Goal: Information Seeking & Learning: Learn about a topic

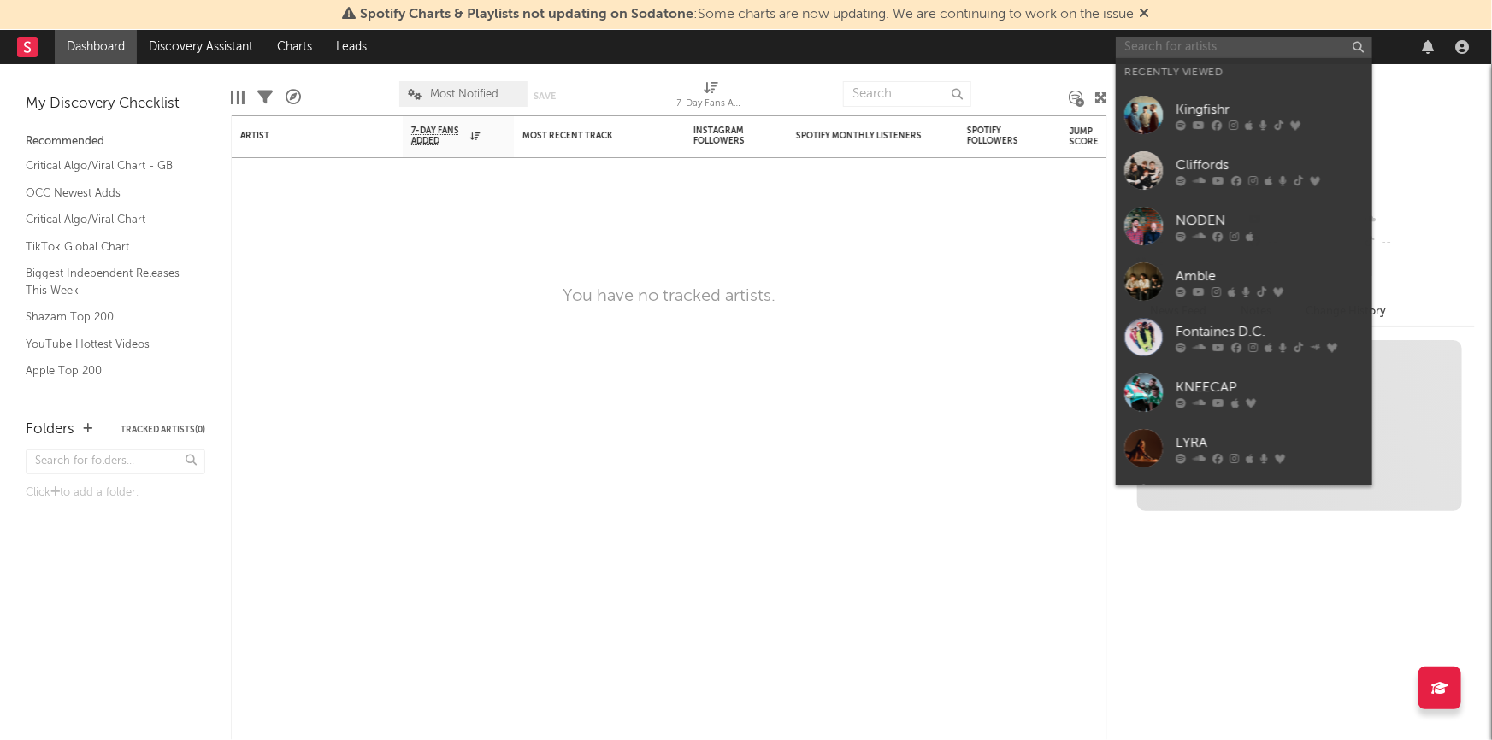
click at [1154, 51] on input "text" at bounding box center [1244, 47] width 256 height 21
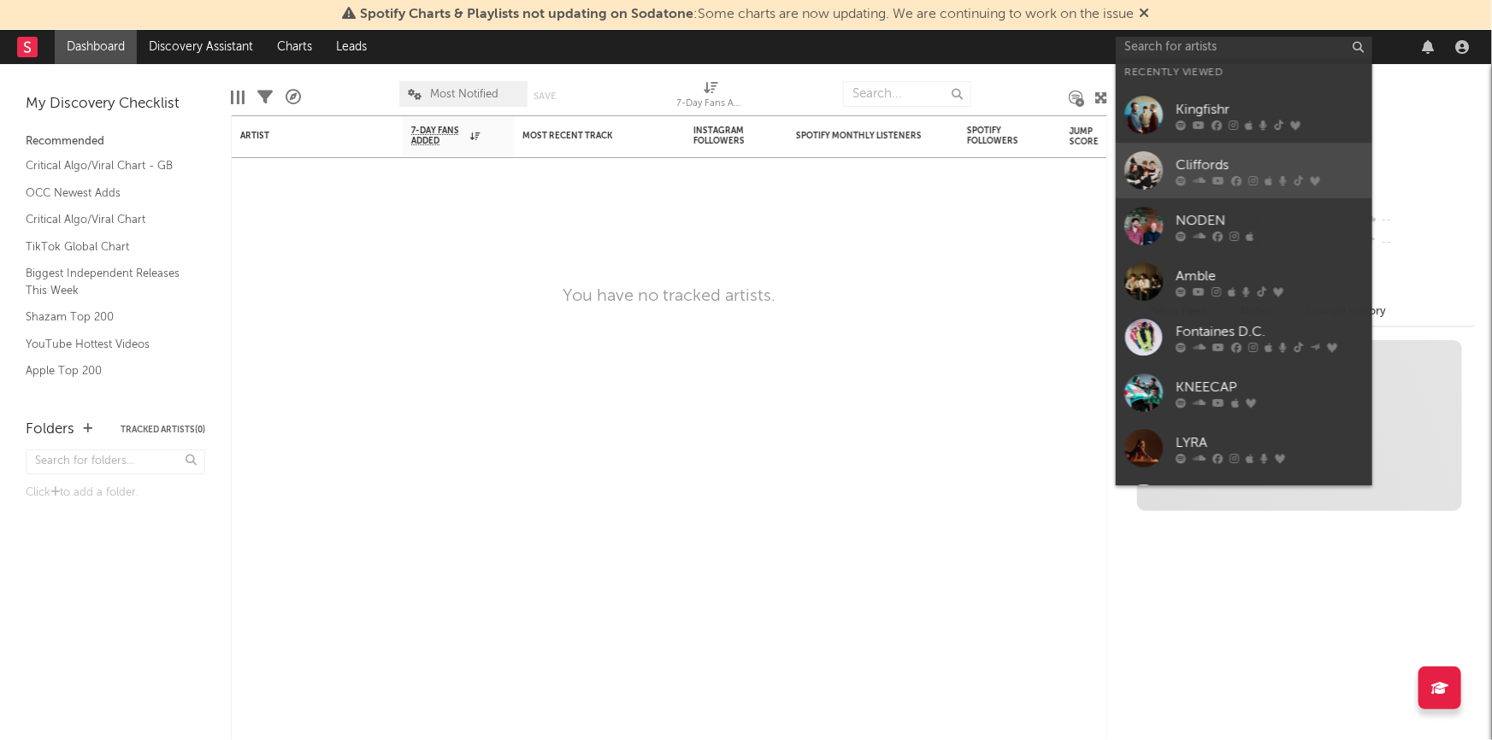
click at [1209, 159] on div "Cliffords" at bounding box center [1269, 166] width 188 height 21
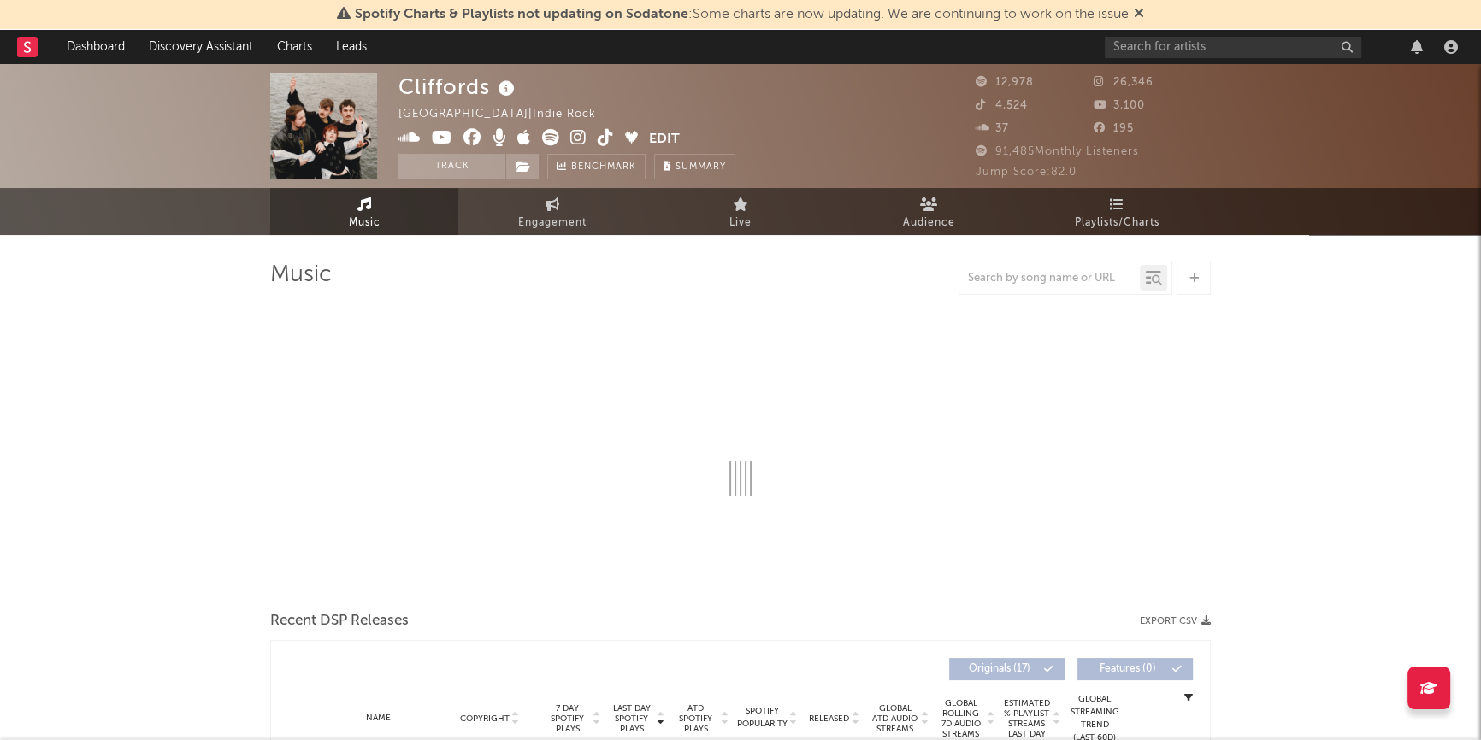
select select "1w"
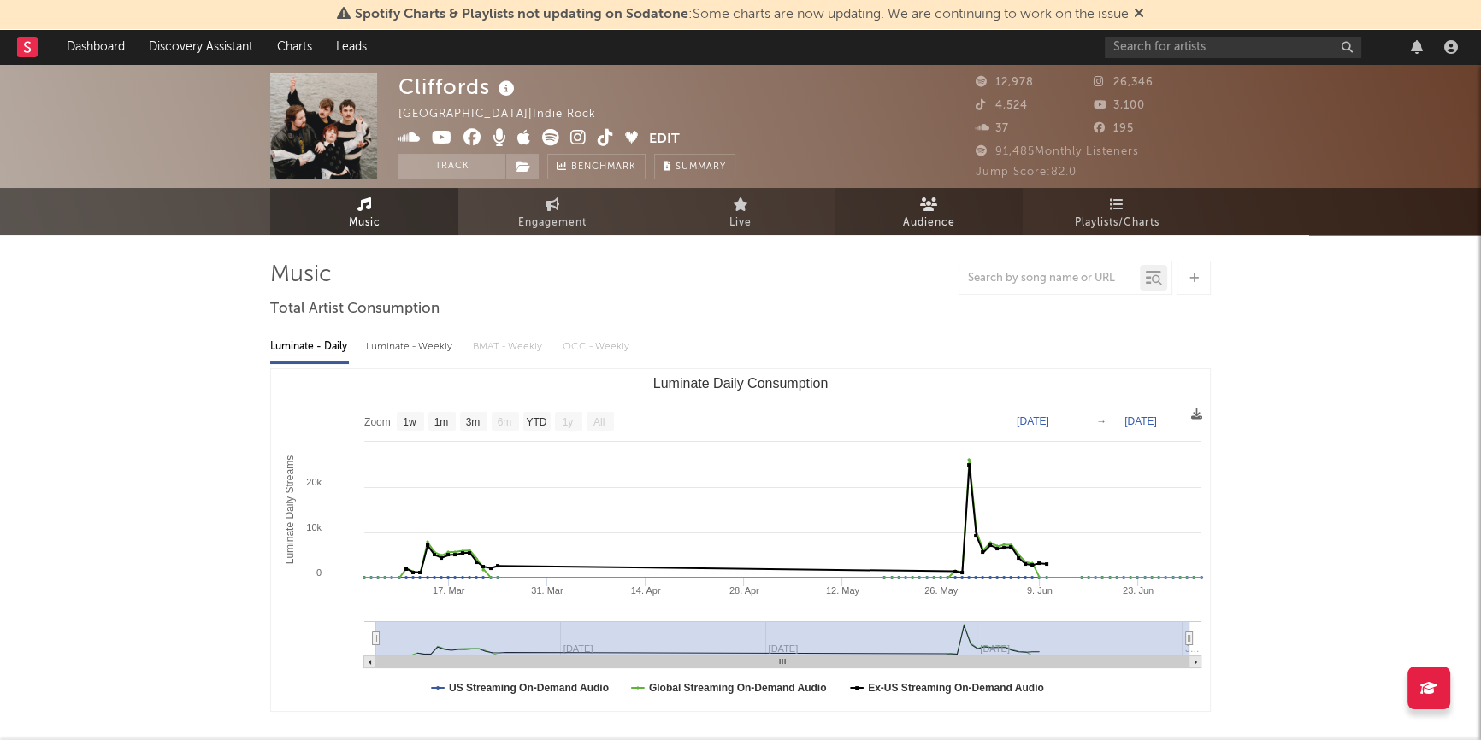
click at [939, 209] on link "Audience" at bounding box center [928, 211] width 188 height 47
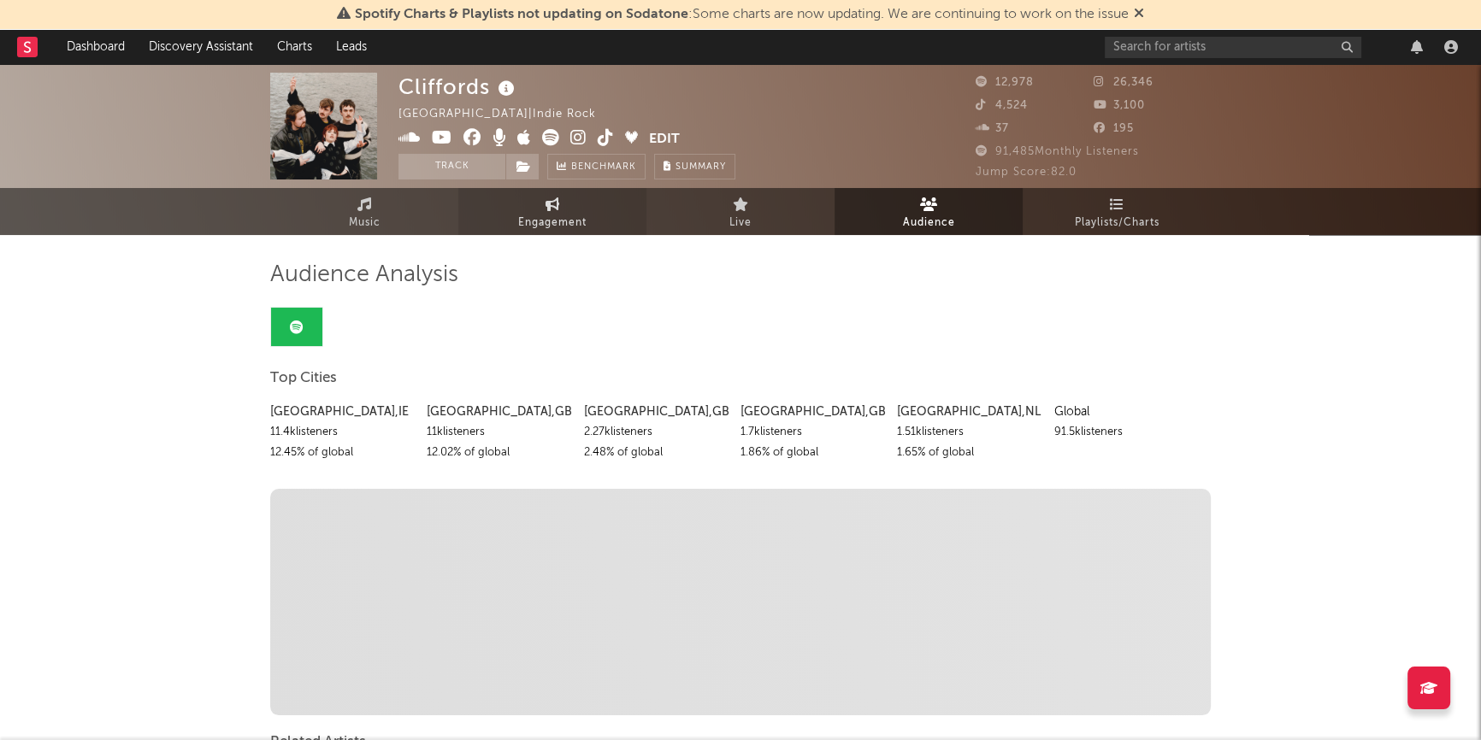
click at [561, 222] on span "Engagement" at bounding box center [552, 223] width 68 height 21
select select "1w"
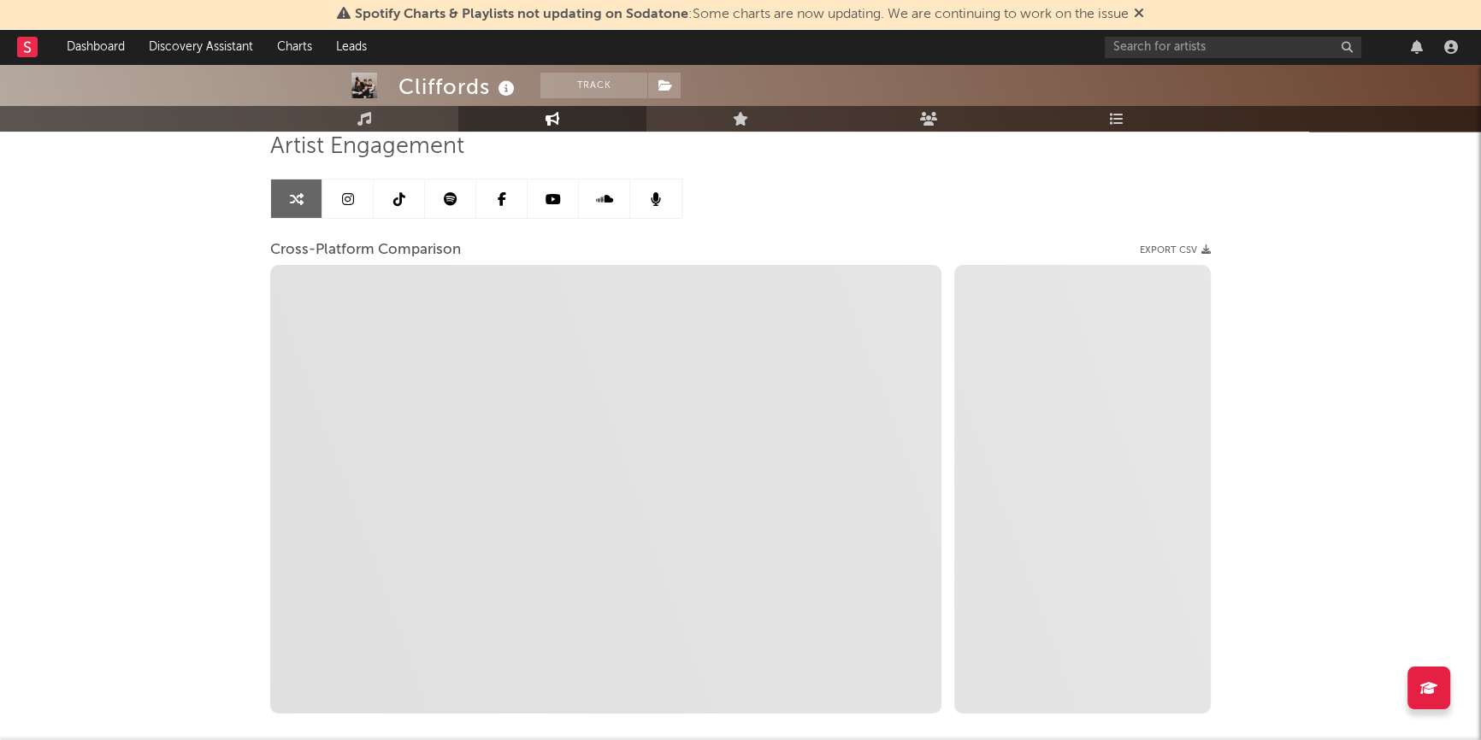
scroll to position [155, 0]
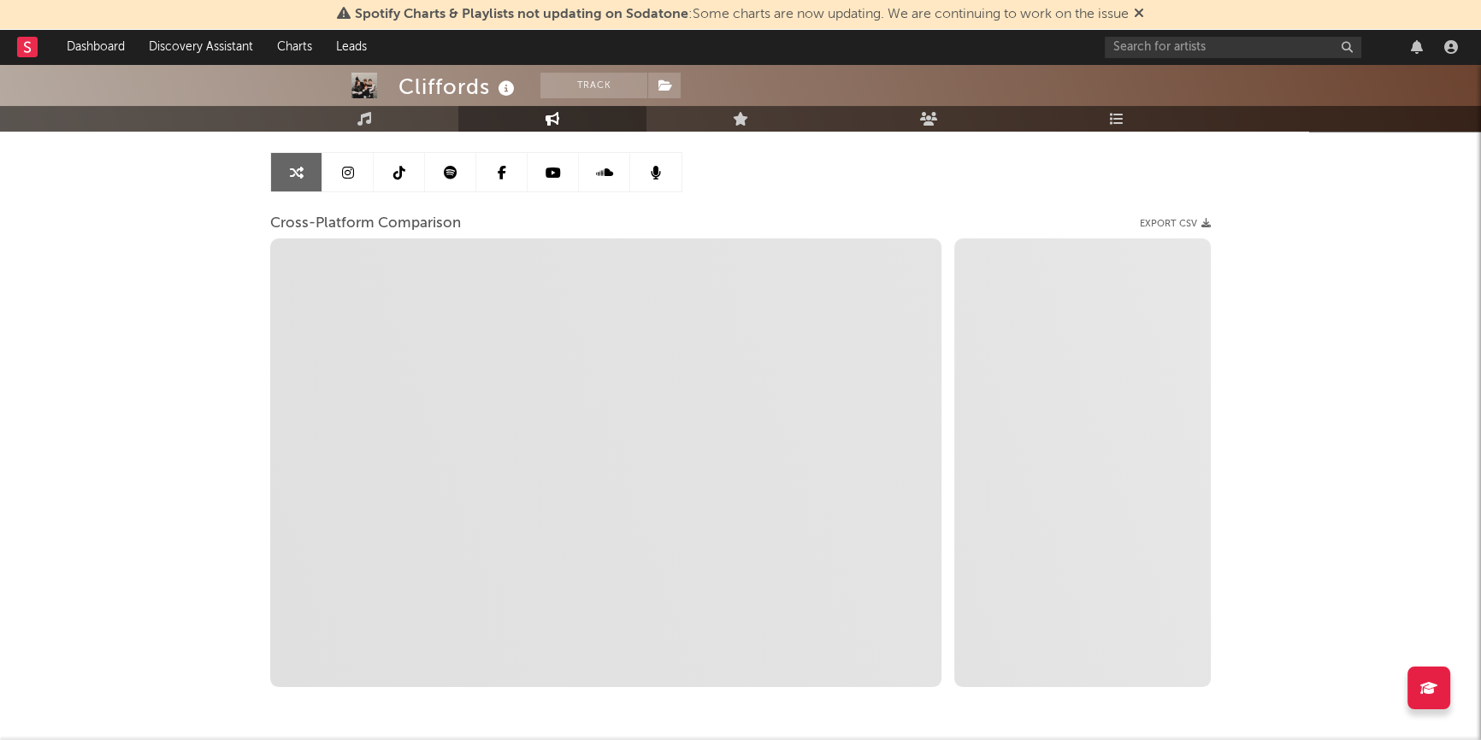
click at [1139, 15] on icon at bounding box center [1139, 13] width 10 height 14
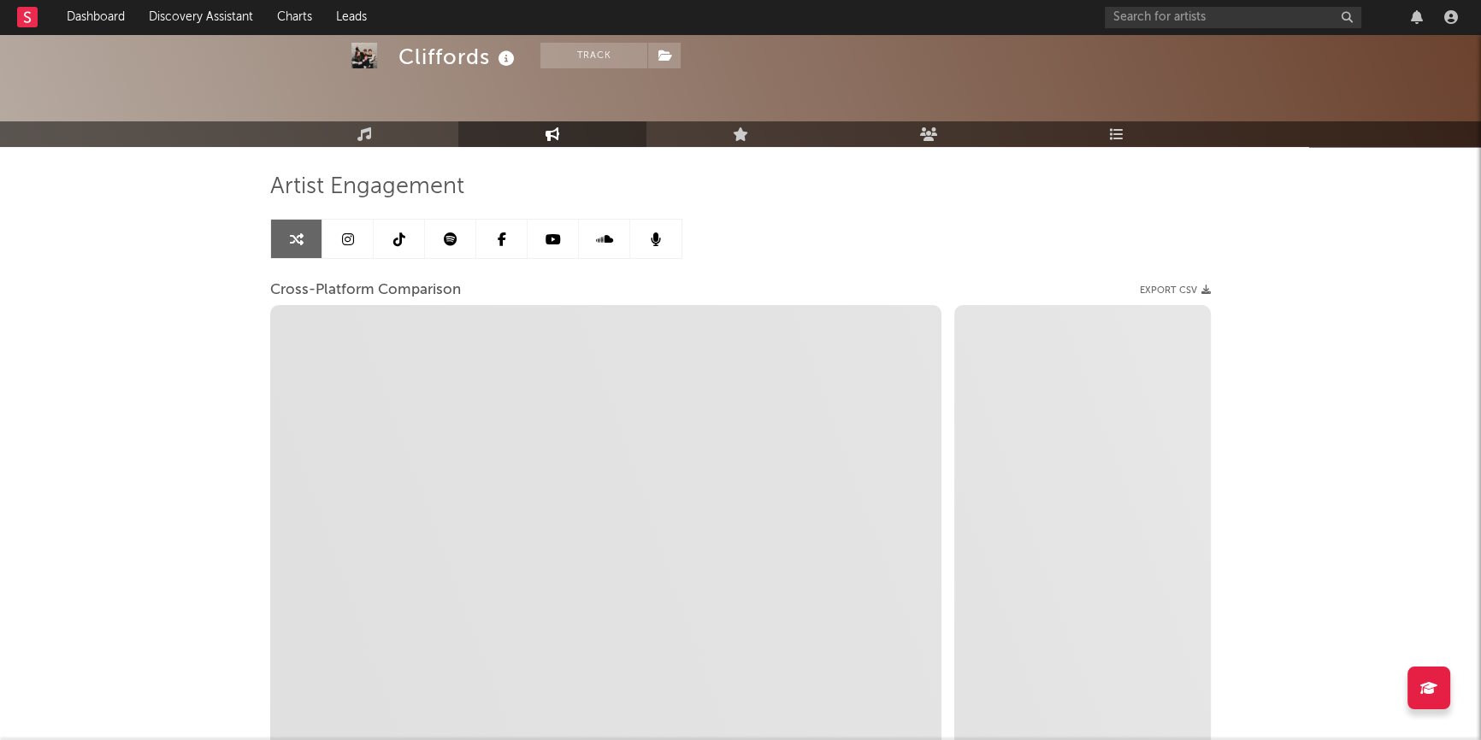
scroll to position [0, 0]
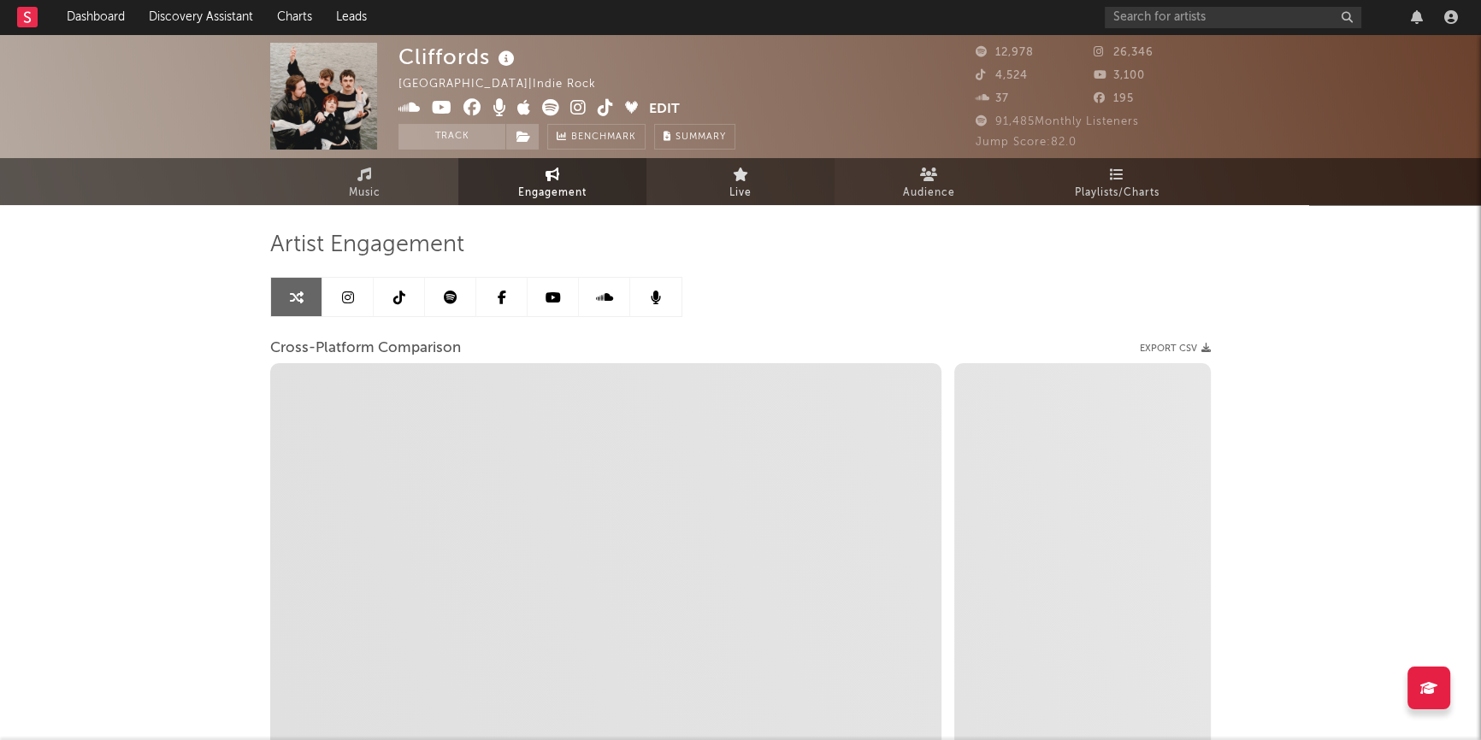
click at [729, 185] on span "Live" at bounding box center [740, 193] width 22 height 21
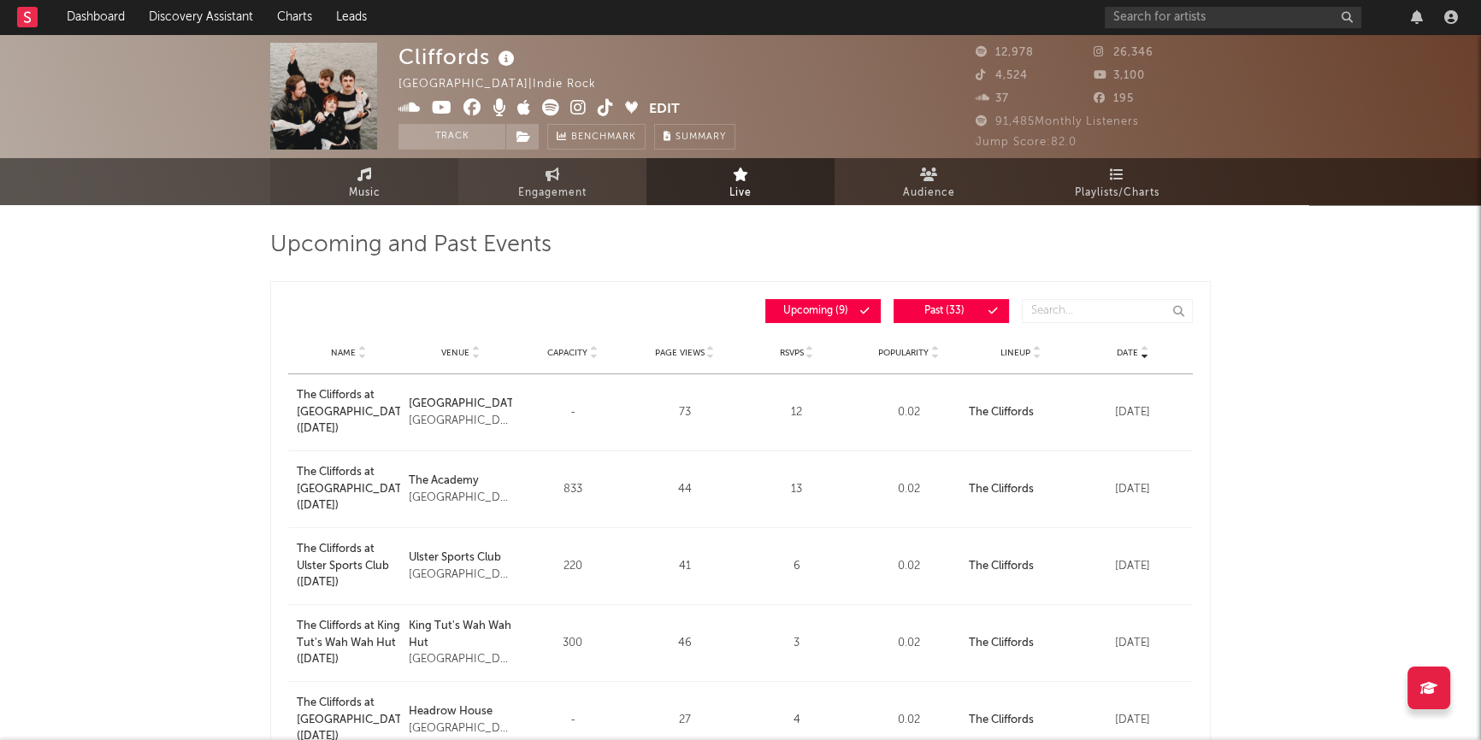
click at [349, 196] on span "Music" at bounding box center [365, 193] width 32 height 21
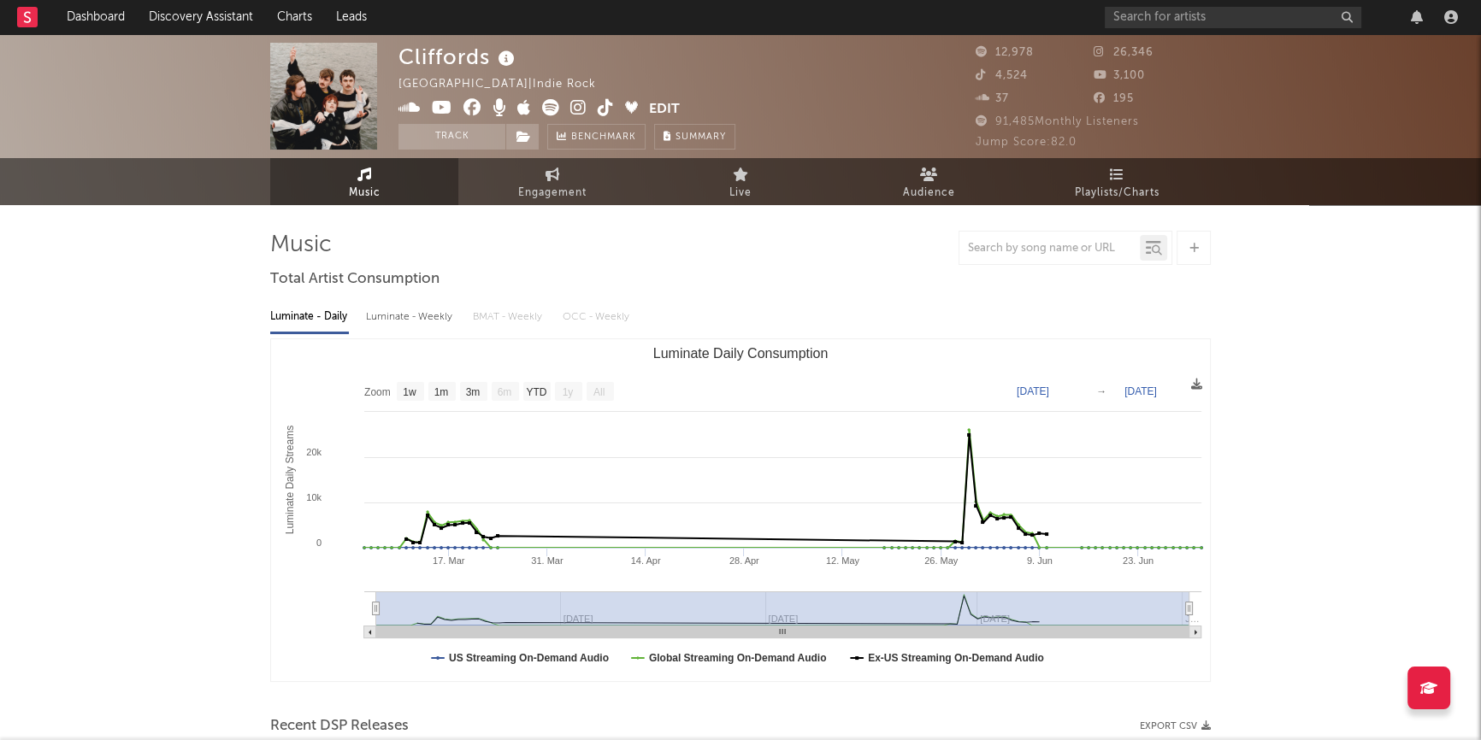
click at [1049, 394] on text "[DATE]" at bounding box center [1032, 392] width 32 height 12
click at [1081, 388] on input "[DATE]" at bounding box center [1040, 391] width 79 height 17
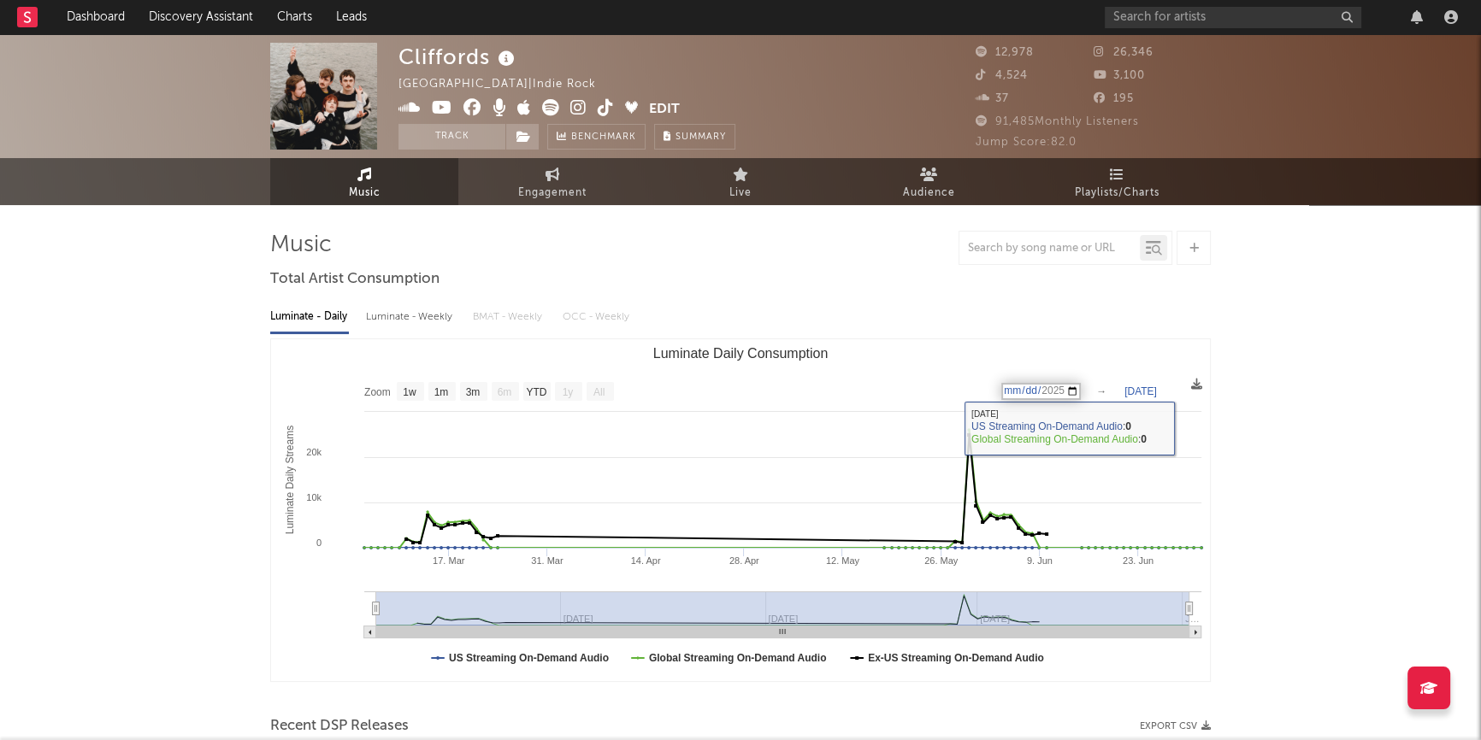
click at [1071, 386] on input "[DATE]" at bounding box center [1040, 391] width 79 height 17
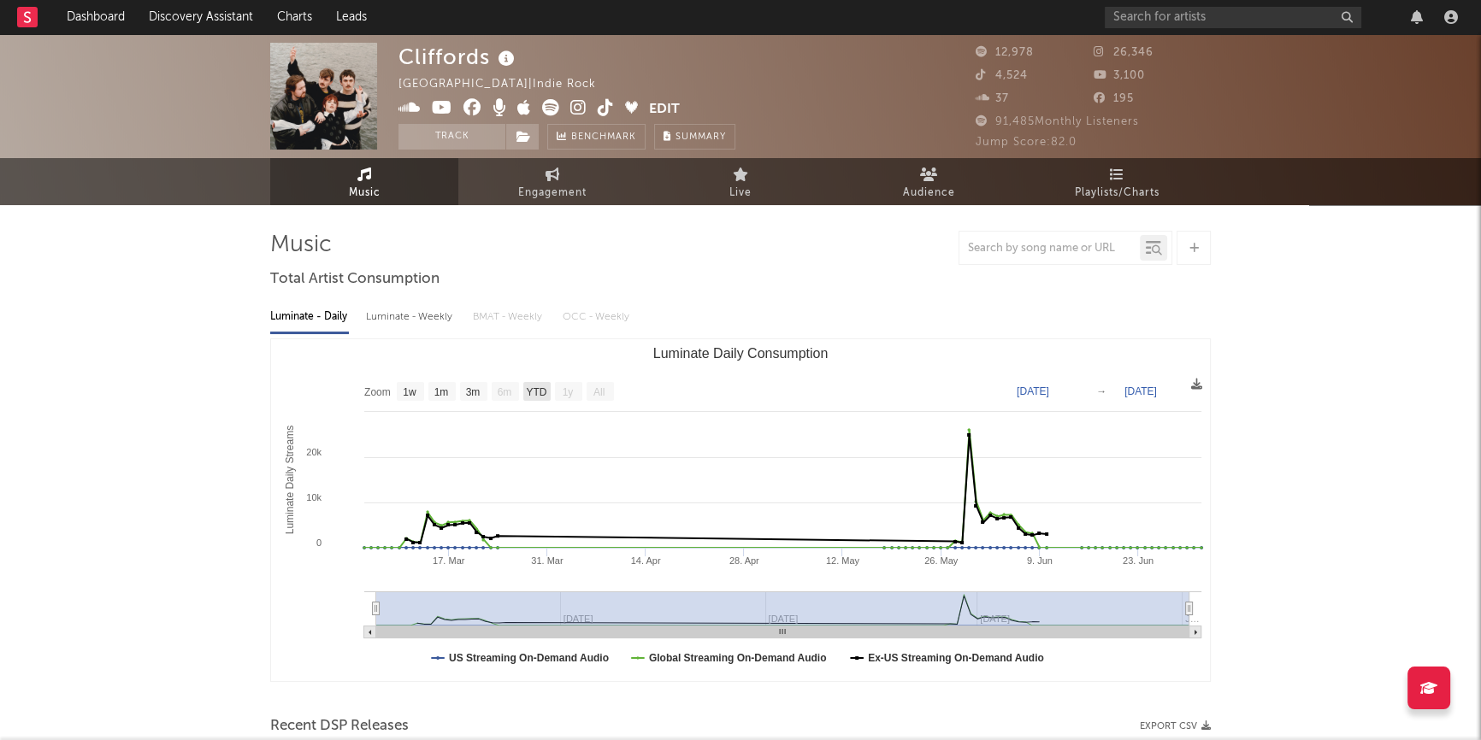
click at [535, 392] on text "YTD" at bounding box center [536, 392] width 21 height 12
select select "YTD"
click at [576, 186] on span "Engagement" at bounding box center [552, 193] width 68 height 21
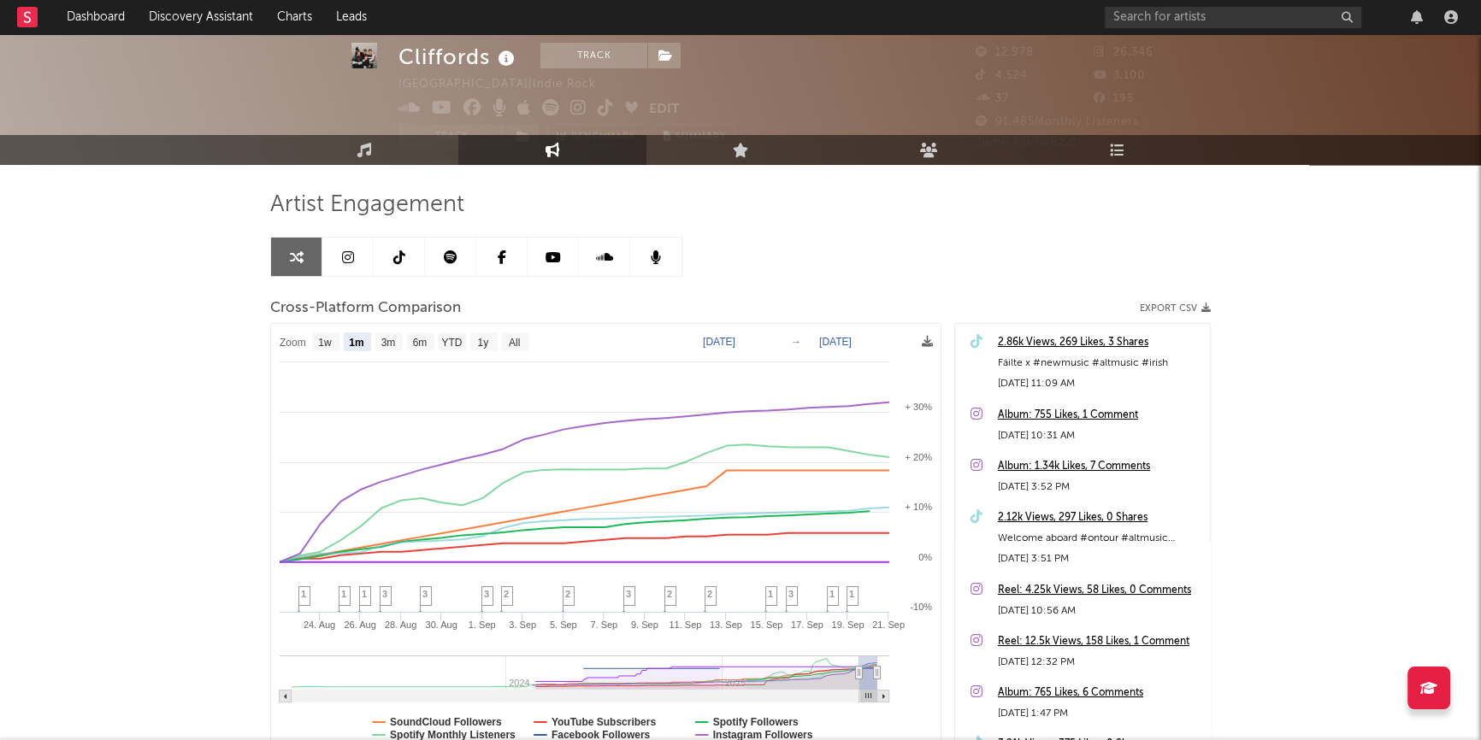
scroll to position [77, 0]
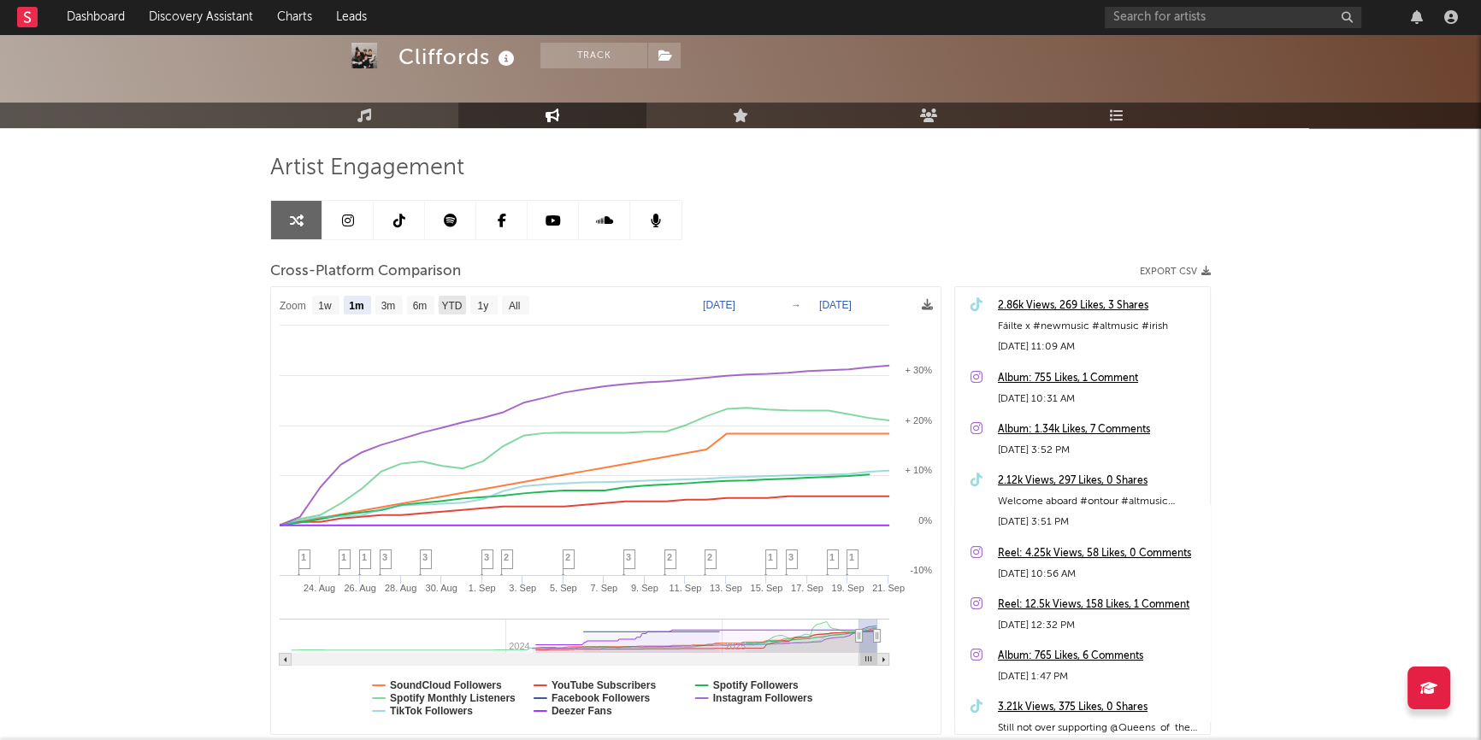
click at [453, 302] on text "YTD" at bounding box center [451, 306] width 21 height 12
select select "YTD"
type input "[DATE]"
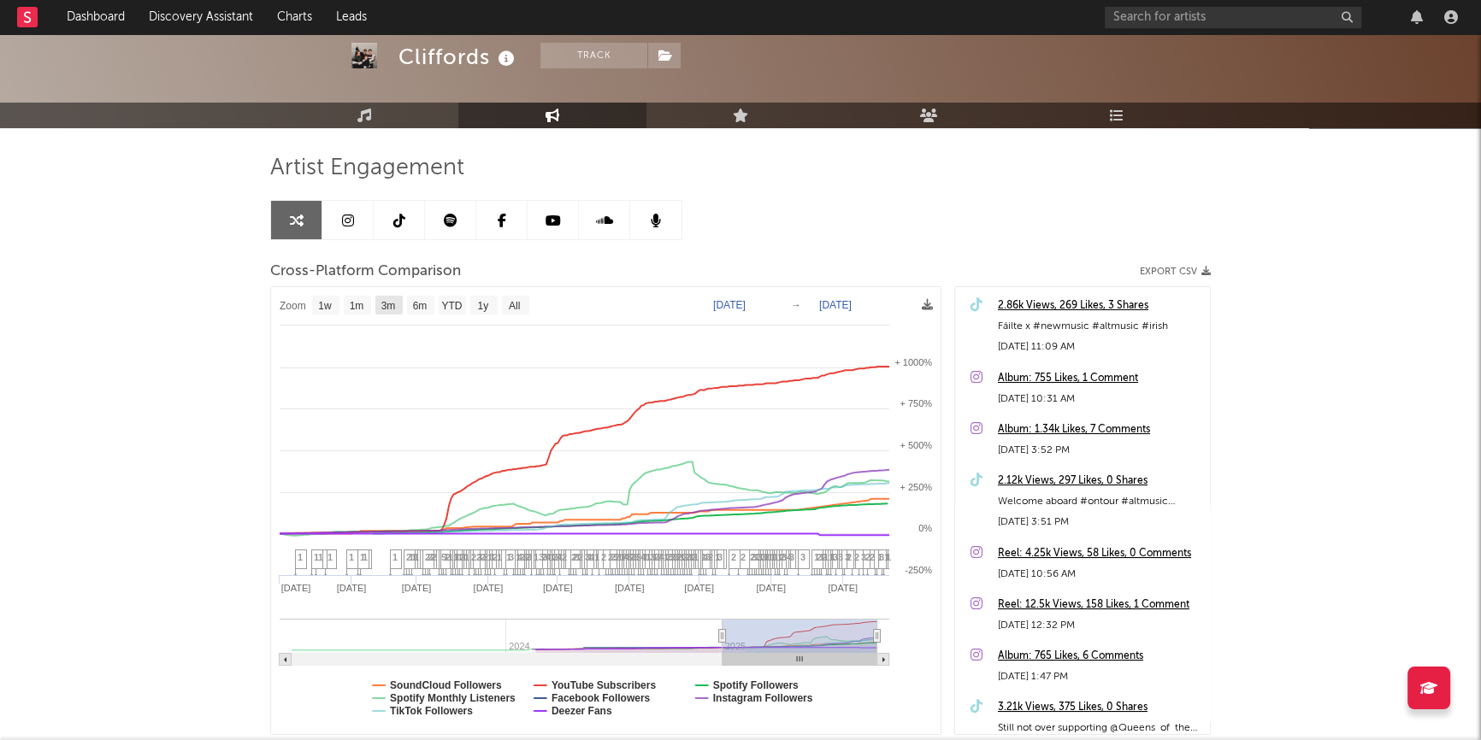
click at [396, 303] on text "3m" at bounding box center [388, 306] width 15 height 12
select select "3m"
type input "[DATE]"
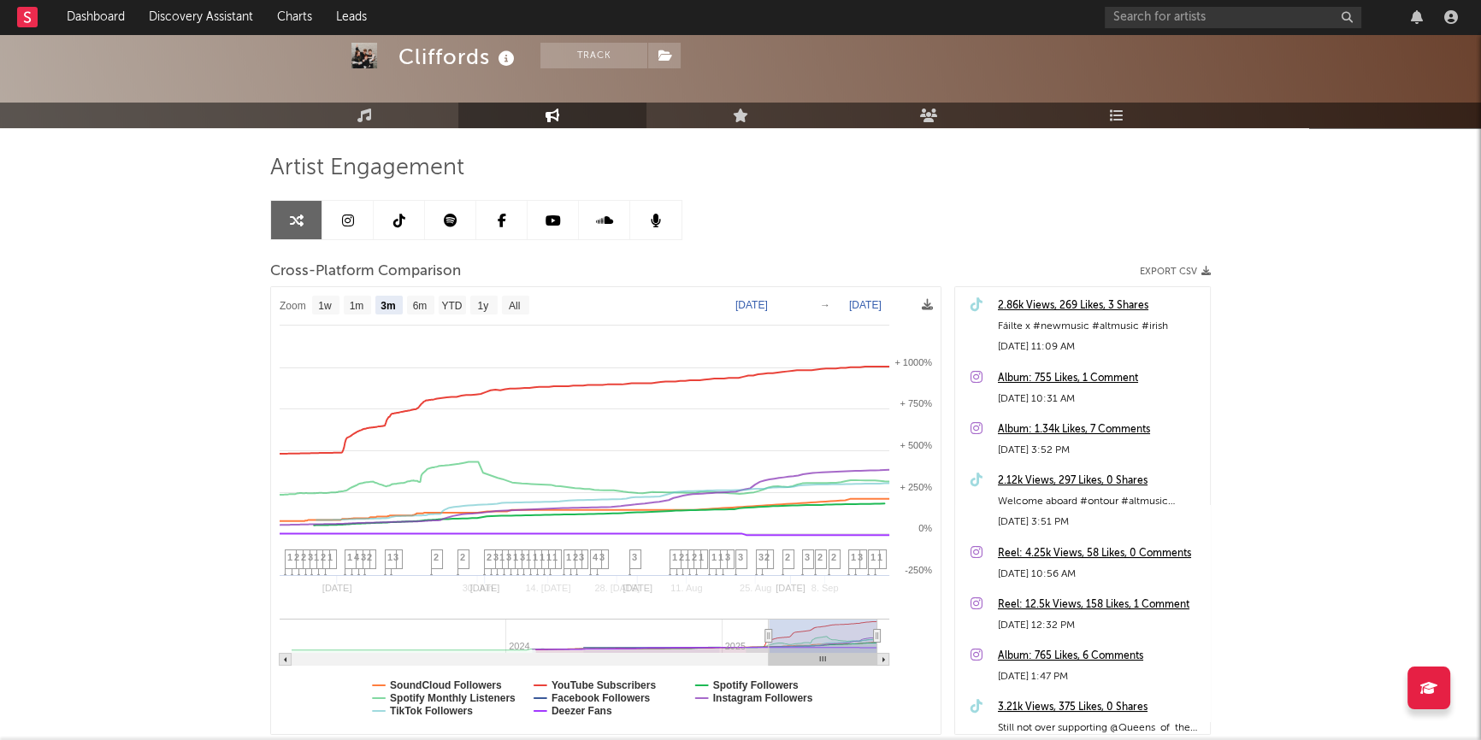
select select "3m"
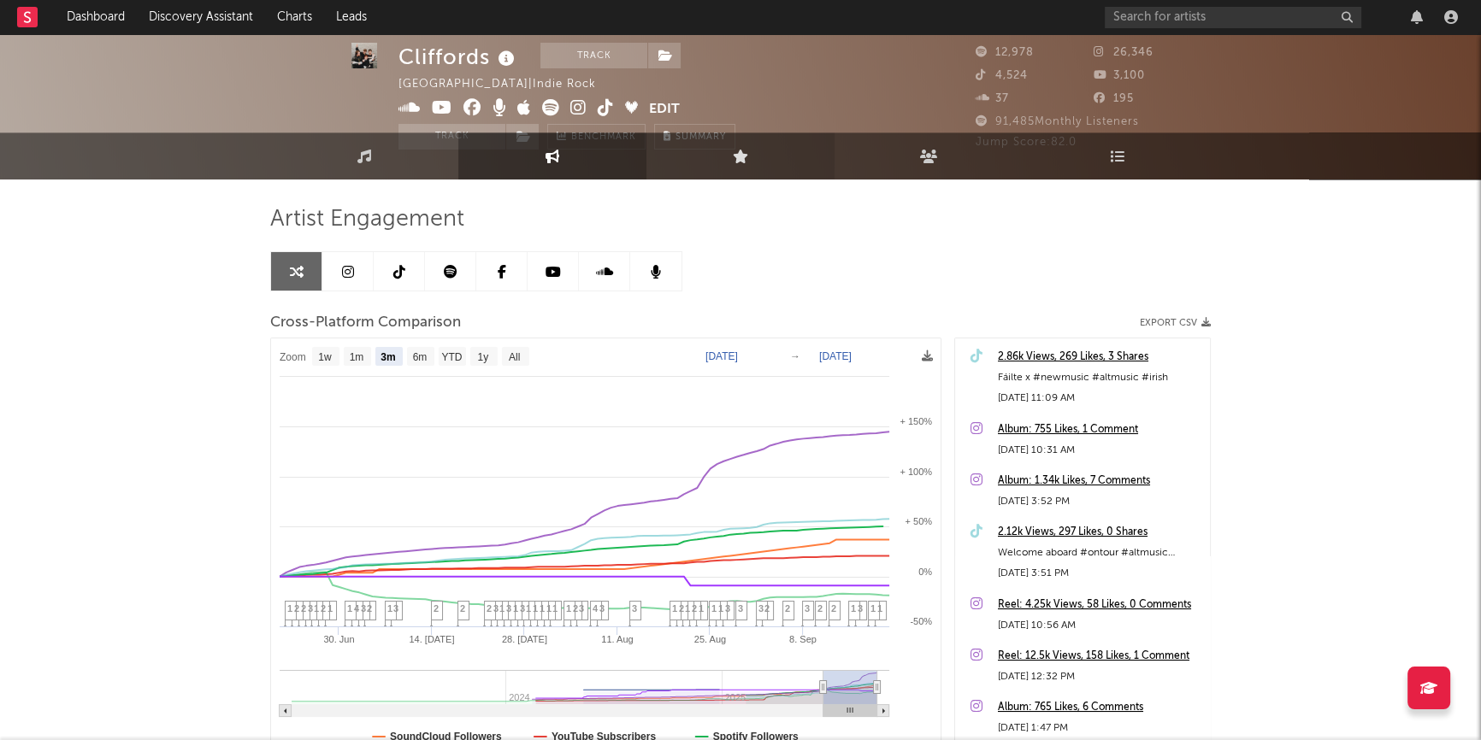
scroll to position [0, 0]
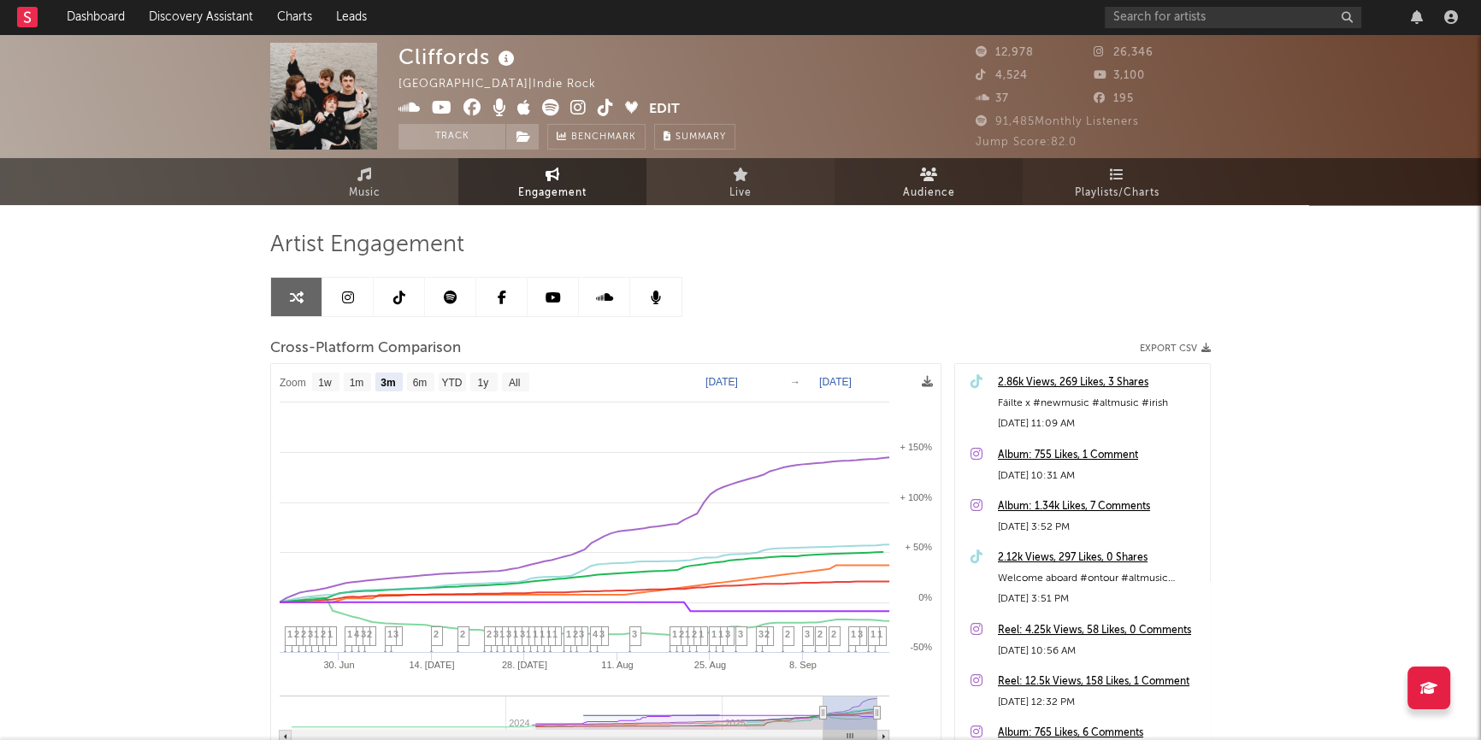
click at [927, 168] on icon at bounding box center [929, 175] width 18 height 14
